Goal: Information Seeking & Learning: Learn about a topic

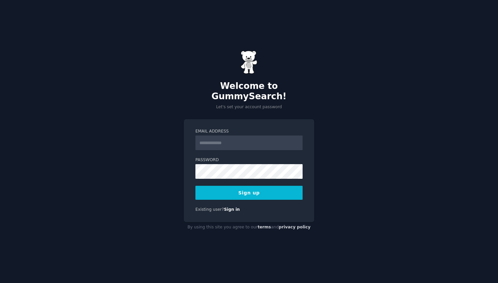
click at [225, 139] on input "Email Address" at bounding box center [248, 142] width 107 height 15
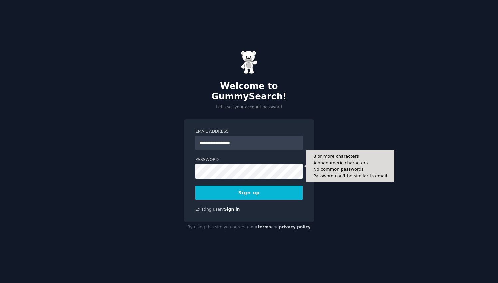
type input "**********"
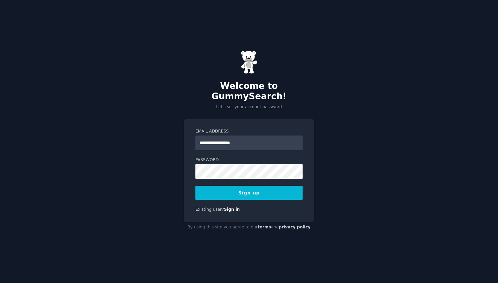
click at [253, 186] on button "Sign up" at bounding box center [248, 193] width 107 height 14
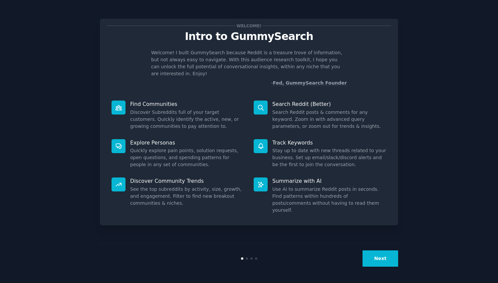
click at [368, 256] on button "Next" at bounding box center [380, 258] width 36 height 16
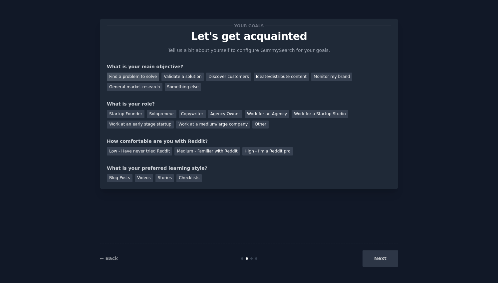
click at [146, 75] on div "Find a problem to solve" at bounding box center [133, 77] width 52 height 8
click at [121, 86] on div "General market research" at bounding box center [135, 87] width 56 height 8
click at [128, 75] on div "Find a problem to solve" at bounding box center [133, 77] width 52 height 8
click at [159, 112] on div "Solopreneur" at bounding box center [161, 114] width 29 height 8
click at [191, 154] on div "Medium - Familiar with Reddit" at bounding box center [206, 151] width 65 height 8
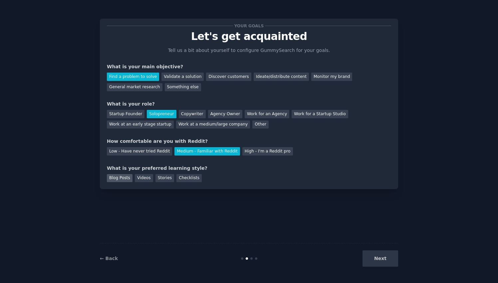
click at [126, 176] on div "Blog Posts" at bounding box center [120, 178] width 26 height 8
click at [377, 255] on button "Next" at bounding box center [380, 258] width 36 height 16
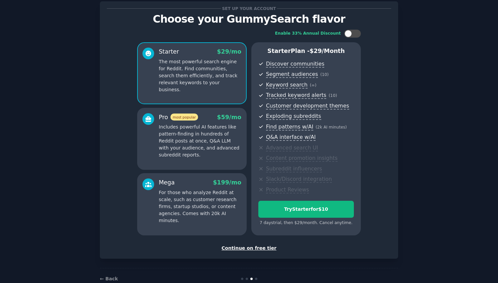
scroll to position [25, 0]
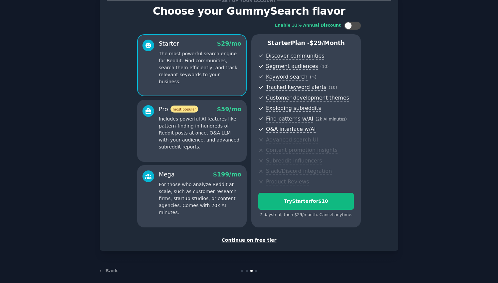
click at [254, 238] on div "Continue on free tier" at bounding box center [249, 240] width 284 height 7
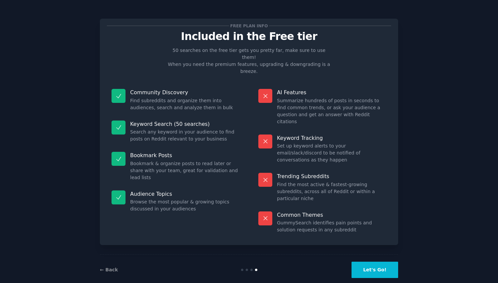
click at [376, 264] on button "Let's Go!" at bounding box center [374, 269] width 47 height 16
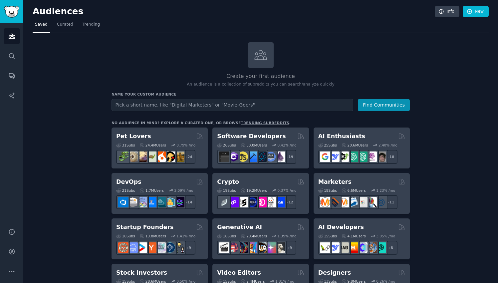
click at [207, 105] on input "text" at bounding box center [232, 105] width 242 height 12
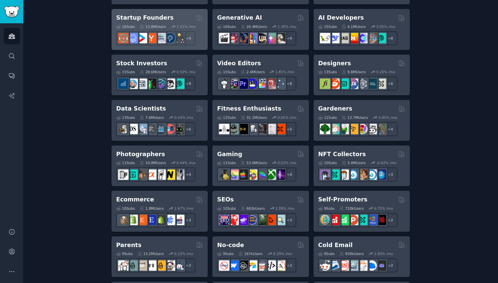
scroll to position [210, 0]
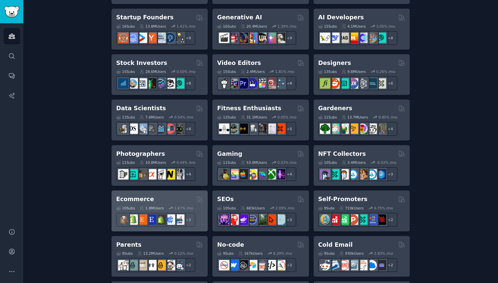
click at [166, 196] on div "Ecommerce" at bounding box center [159, 199] width 87 height 8
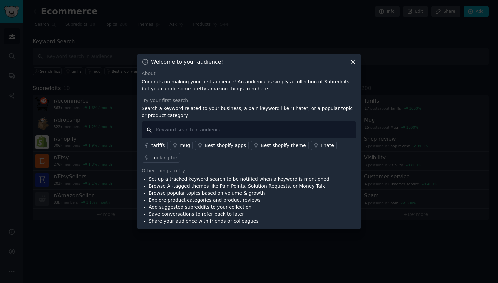
click at [259, 133] on input "text" at bounding box center [249, 129] width 214 height 17
type input "conversion"
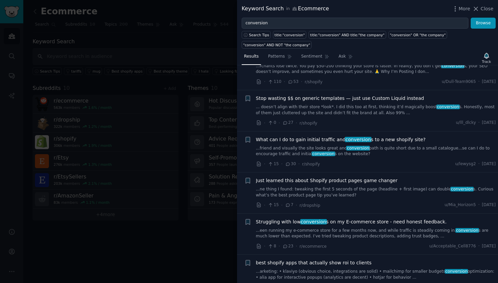
scroll to position [467, 0]
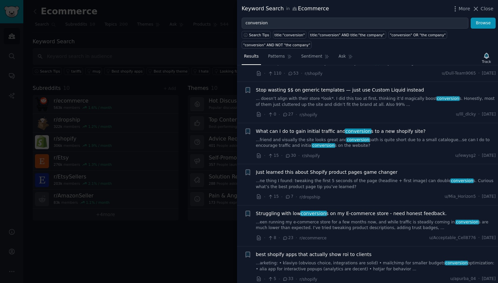
click at [360, 219] on link "...een running my e-commerce store for a few months now, and while traffic is s…" at bounding box center [376, 225] width 240 height 12
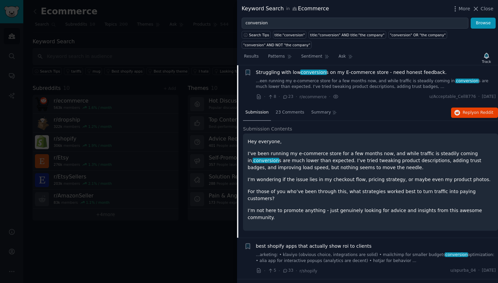
scroll to position [609, 0]
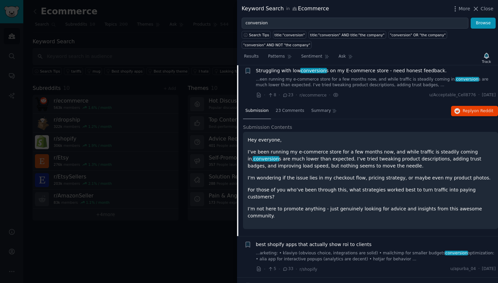
click at [364, 158] on div "Hey everyone, I’ve been running my e-commerce store for a few months now, and w…" at bounding box center [371, 177] width 246 height 83
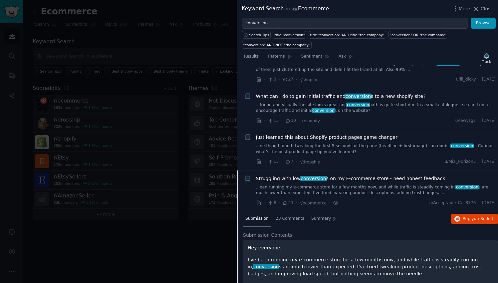
scroll to position [530, 0]
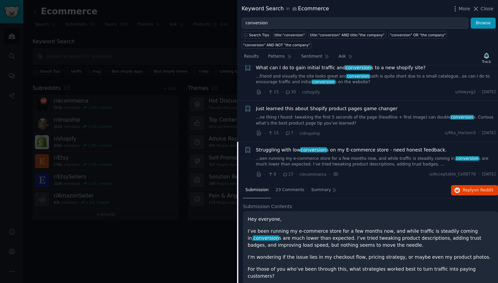
click at [325, 156] on link "...een running my e-commerce store for a few months now, and while traffic is s…" at bounding box center [376, 162] width 240 height 12
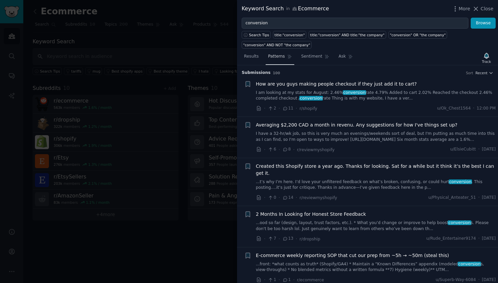
click at [278, 59] on span "Patterns" at bounding box center [276, 57] width 17 height 6
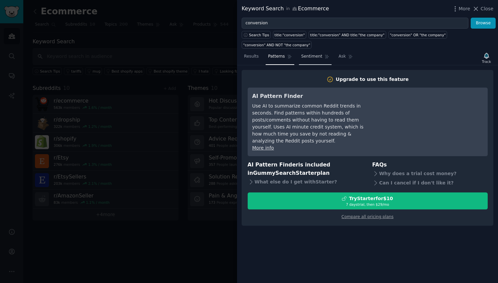
click at [319, 59] on span "Sentiment" at bounding box center [311, 57] width 21 height 6
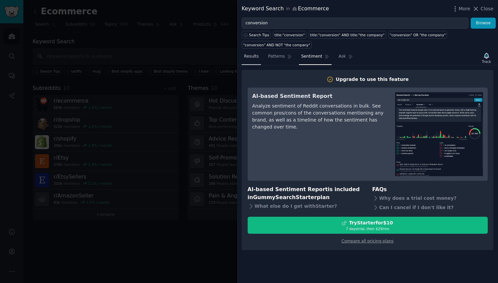
click at [255, 56] on span "Results" at bounding box center [251, 57] width 15 height 6
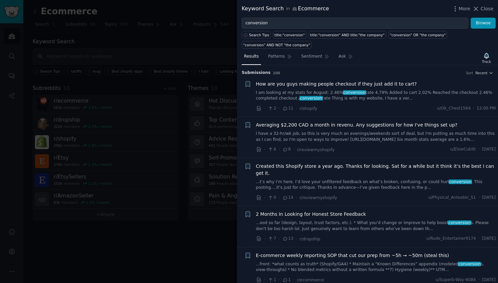
click at [331, 98] on link "I am looking at my stats for August: 2.46% conversion rate 4.79% Added to cart …" at bounding box center [376, 96] width 240 height 12
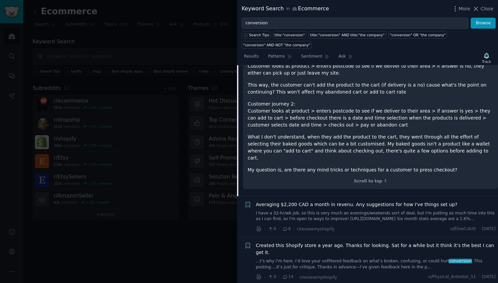
scroll to position [171, 0]
click at [327, 210] on link "I have a 32-hr/wk job, so this is very much an evenings/weekends sort of deal, …" at bounding box center [376, 216] width 240 height 12
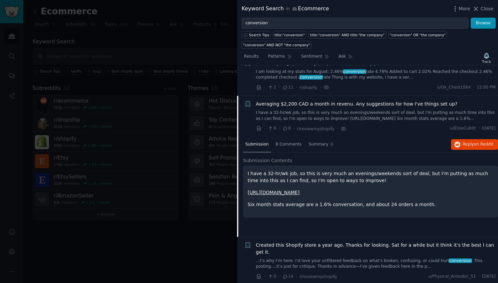
scroll to position [20, 0]
click at [357, 115] on link "I have a 32-hr/wk job, so this is very much an evenings/weekends sort of deal, …" at bounding box center [376, 116] width 240 height 12
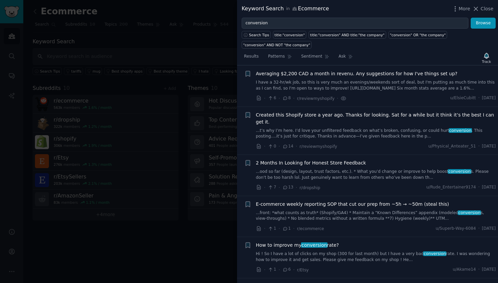
scroll to position [52, 0]
click at [349, 84] on link "I have a 32-hr/wk job, so this is very much an evenings/weekends sort of deal, …" at bounding box center [376, 85] width 240 height 12
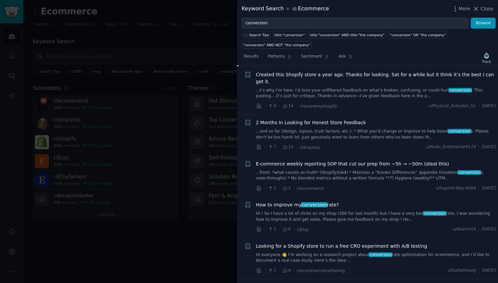
scroll to position [195, 0]
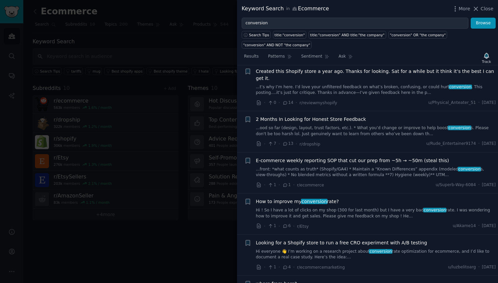
click at [334, 125] on link "...ood so far (design, layout, trust factors, etc.). * What you’d change or imp…" at bounding box center [376, 131] width 240 height 12
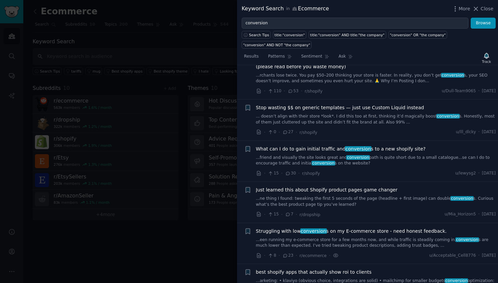
scroll to position [590, 0]
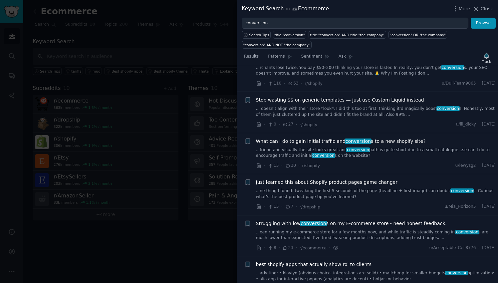
click at [340, 220] on span "Struggling with low conversion s on my E-commerce store - need honest feedback." at bounding box center [351, 223] width 191 height 7
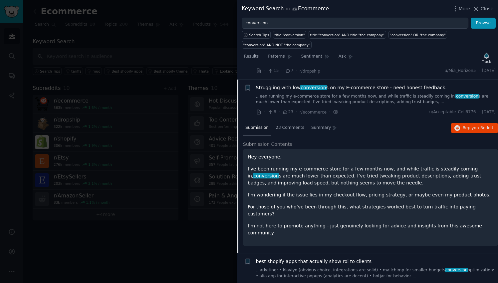
scroll to position [593, 0]
click at [382, 165] on p "I’ve been running my e-commerce store for a few months now, and while traffic i…" at bounding box center [371, 175] width 246 height 21
click at [285, 124] on span "23 Comments" at bounding box center [289, 127] width 29 height 6
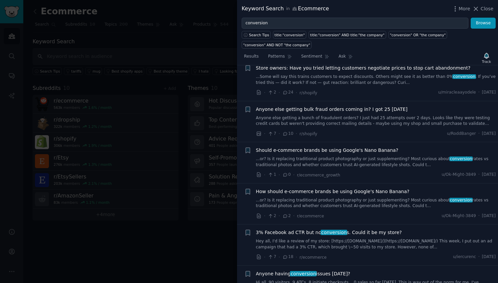
scroll to position [1982, 0]
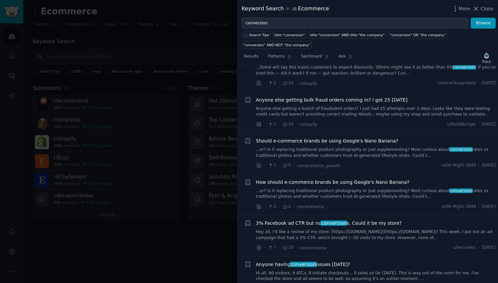
click at [322, 220] on span "conversion" at bounding box center [333, 222] width 27 height 5
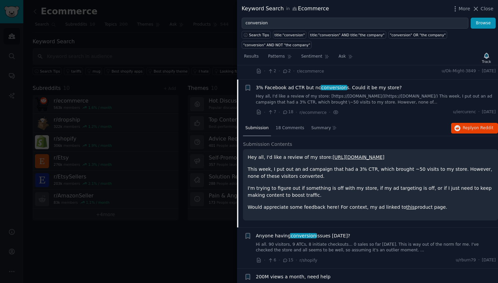
scroll to position [1709, 0]
click at [292, 120] on div "18 Comments" at bounding box center [289, 128] width 33 height 16
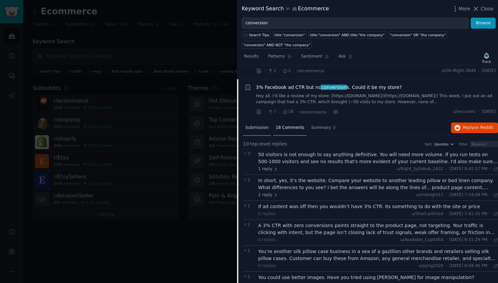
click at [262, 125] on span "Submission" at bounding box center [256, 128] width 23 height 6
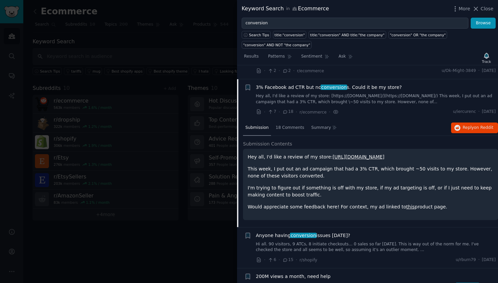
click at [350, 154] on link "https://itsottern.com/" at bounding box center [358, 156] width 52 height 5
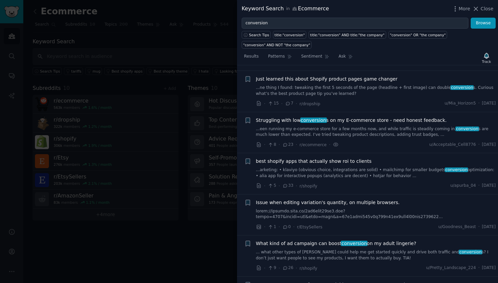
scroll to position [558, 0]
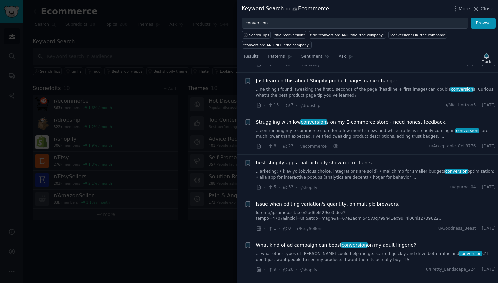
click at [288, 128] on link "...een running my e-commerce store for a few months now, and while traffic is s…" at bounding box center [376, 134] width 240 height 12
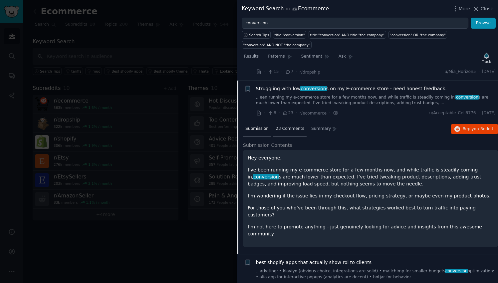
scroll to position [593, 0]
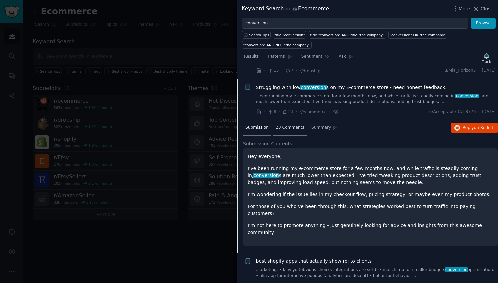
click at [298, 124] on span "23 Comments" at bounding box center [289, 127] width 29 height 6
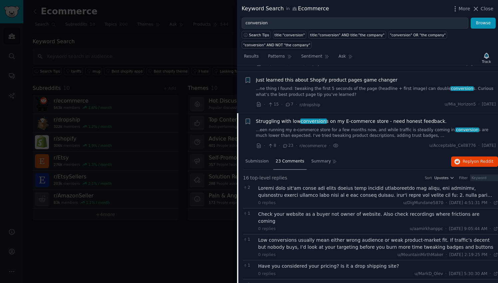
scroll to position [559, 0]
click at [296, 118] on span "Struggling with low conversion s on my E-commerce store - need honest feedback." at bounding box center [351, 121] width 191 height 7
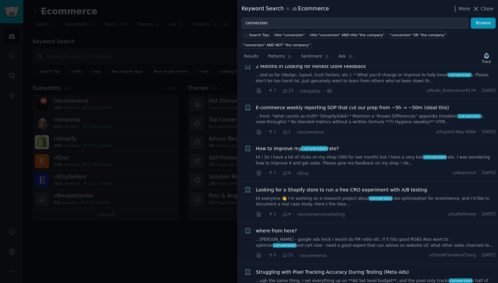
scroll to position [145, 0]
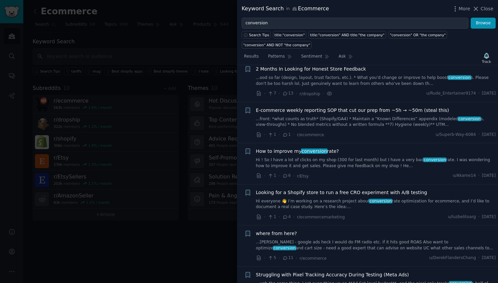
click at [293, 157] on link "Hi ! So I have a lot of clicks on my shop (300 for last month) but I have a ver…" at bounding box center [376, 163] width 240 height 12
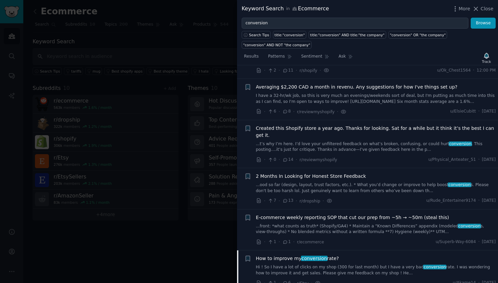
scroll to position [37, 0]
click at [299, 142] on link "...t’s why I’m here. I’d love your unfiltered feedback on what’s broken, confus…" at bounding box center [376, 148] width 240 height 12
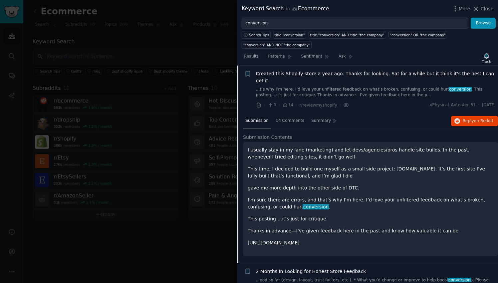
scroll to position [93, 0]
click at [274, 240] on link "https://dtcmkg.com" at bounding box center [274, 242] width 52 height 5
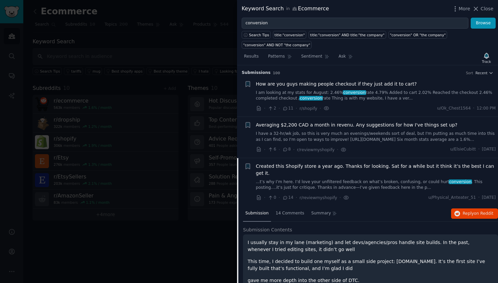
click at [312, 91] on link "I am looking at my stats for August: 2.46% conversion rate 4.79% Added to cart …" at bounding box center [376, 96] width 240 height 12
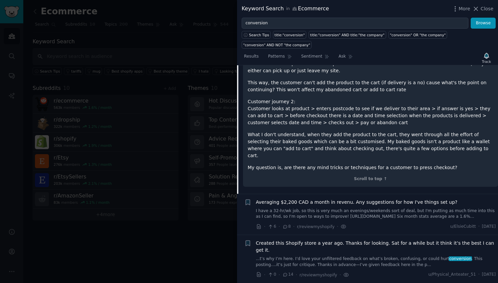
scroll to position [174, 0]
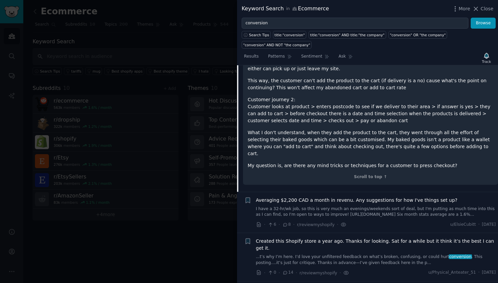
click at [296, 198] on div "Averaging $2,200 CAD a month in revenu. Any suggestions for how I've things set…" at bounding box center [376, 207] width 240 height 21
click at [304, 197] on div "Averaging $2,200 CAD a month in revenu. Any suggestions for how I've things set…" at bounding box center [376, 207] width 240 height 21
click at [304, 197] on span "Averaging $2,200 CAD a month in revenu. Any suggestions for how I've things set…" at bounding box center [357, 200] width 202 height 7
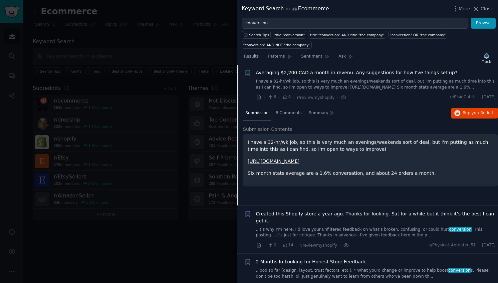
scroll to position [52, 0]
click at [286, 115] on span "8 Comments" at bounding box center [288, 114] width 26 height 6
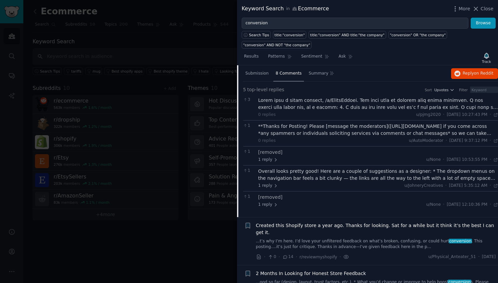
scroll to position [95, 0]
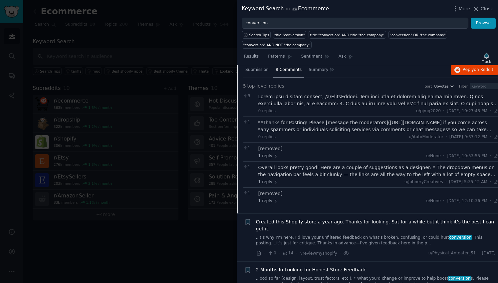
click at [292, 170] on div "Overall looks pretty good! Here are a couple of suggestions as a designer: * Th…" at bounding box center [378, 171] width 240 height 14
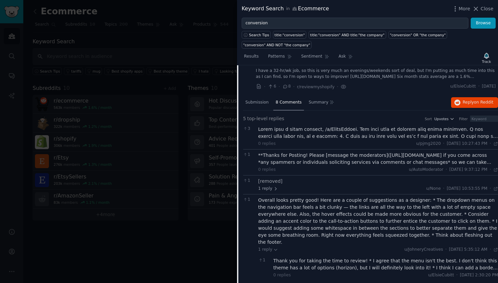
scroll to position [53, 0]
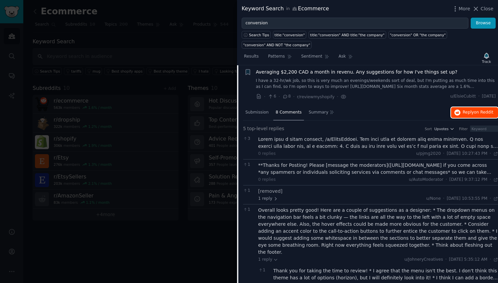
click at [470, 112] on span "Reply on Reddit" at bounding box center [477, 112] width 31 height 6
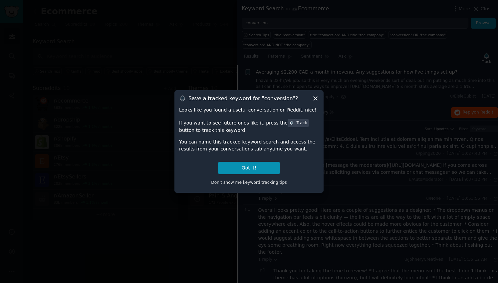
click at [315, 98] on icon at bounding box center [315, 99] width 4 height 4
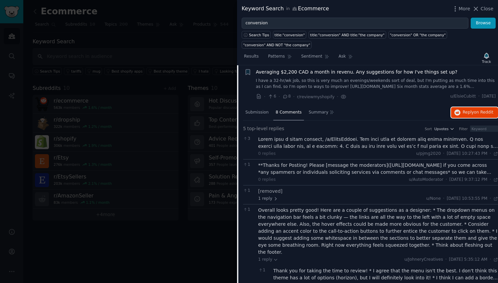
scroll to position [0, 0]
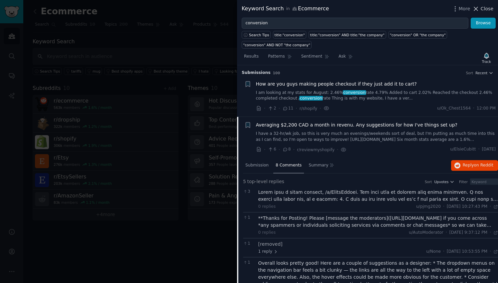
click at [486, 10] on span "Close" at bounding box center [486, 8] width 13 height 7
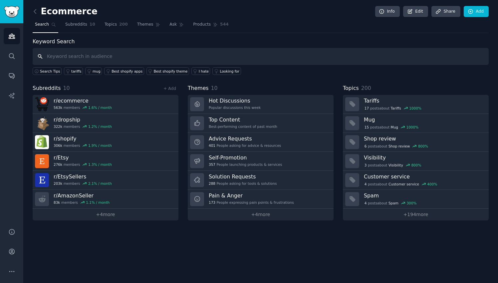
click at [172, 57] on input "text" at bounding box center [261, 56] width 456 height 17
